Goal: Find specific page/section: Find specific page/section

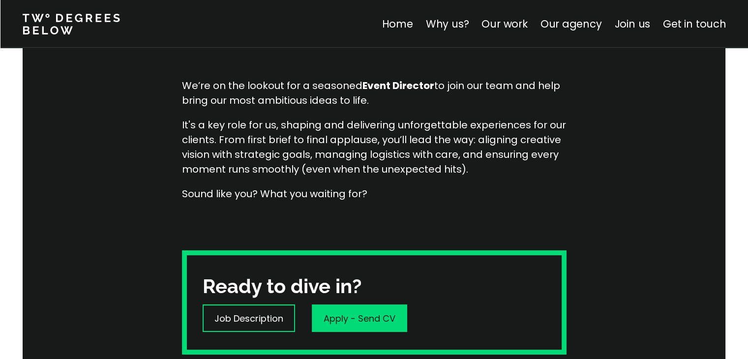
scroll to position [149, 0]
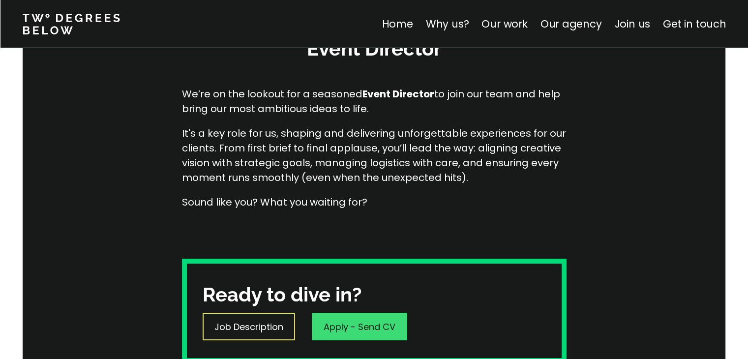
click at [267, 325] on p "Job Description" at bounding box center [248, 326] width 69 height 13
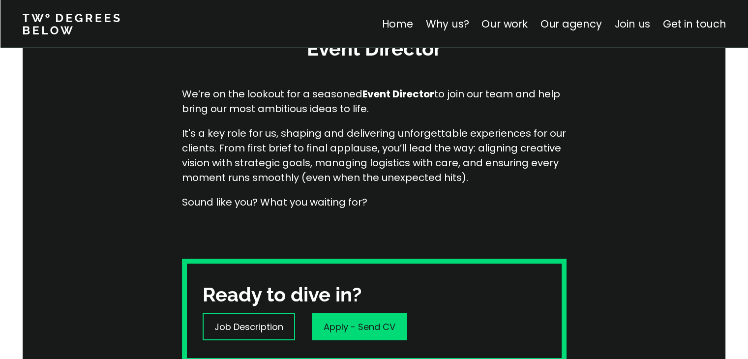
click at [621, 22] on link "Join us" at bounding box center [632, 24] width 36 height 14
